Goal: Information Seeking & Learning: Learn about a topic

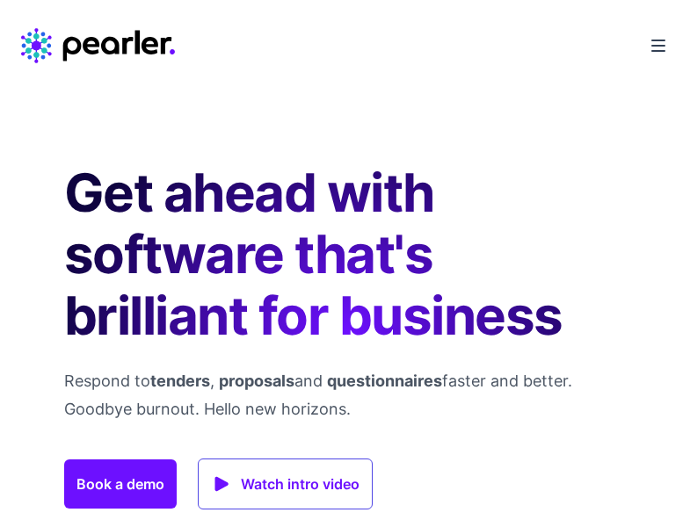
scroll to position [10131, 0]
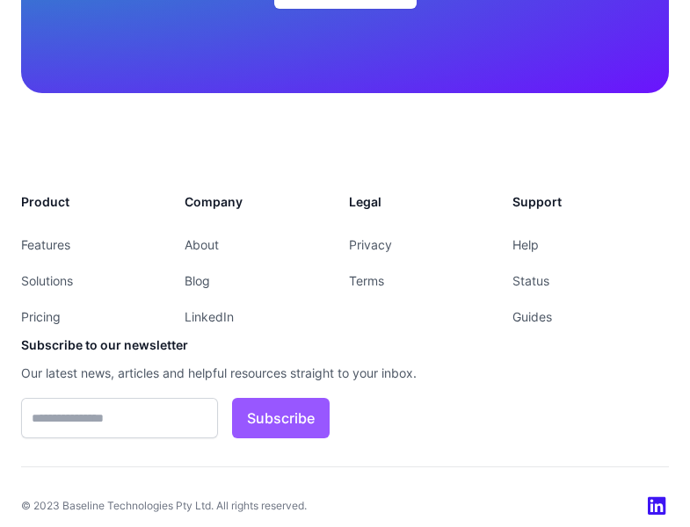
scroll to position [10131, 0]
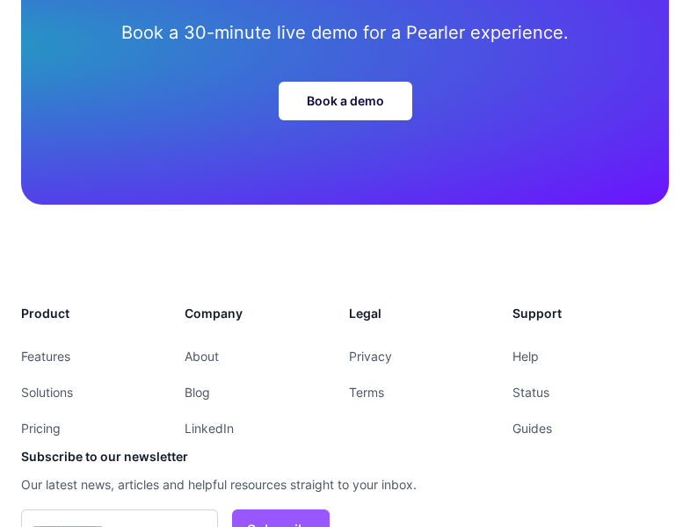
scroll to position [6917, 0]
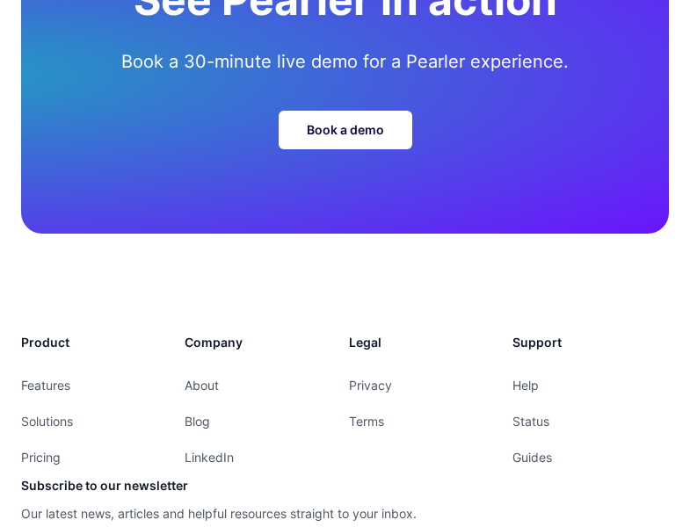
scroll to position [8435, 0]
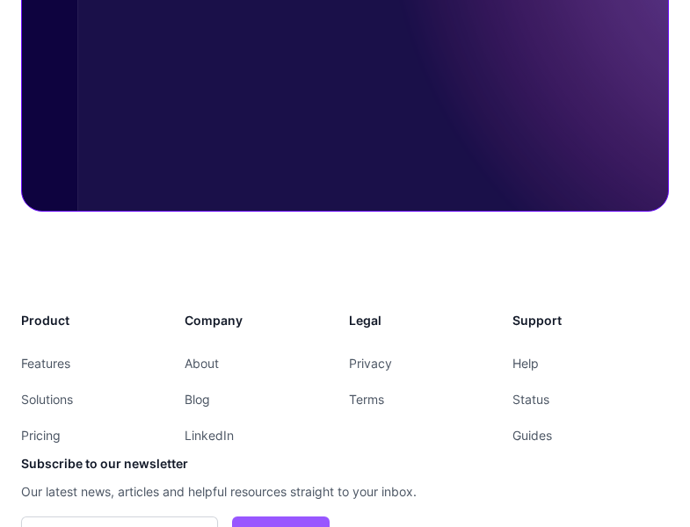
scroll to position [4754, 0]
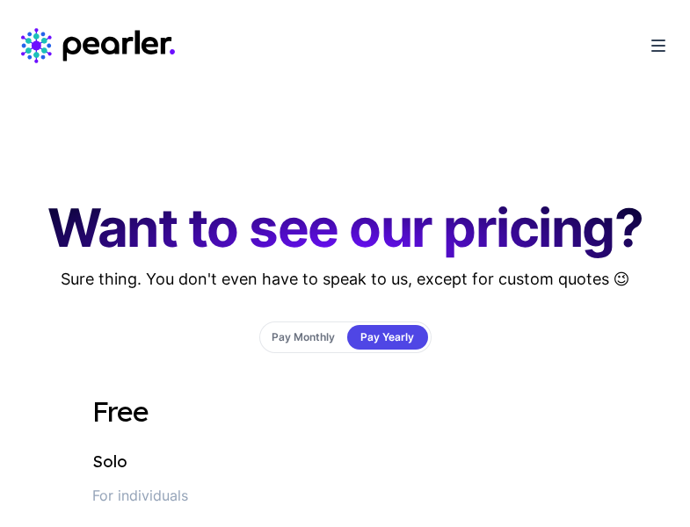
scroll to position [643, 0]
